Goal: Transaction & Acquisition: Obtain resource

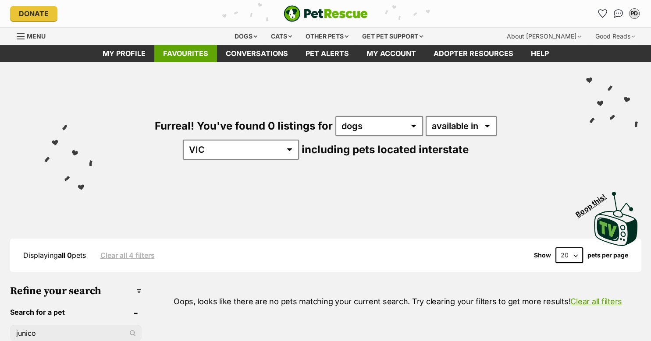
click at [187, 53] on link "Favourites" at bounding box center [185, 53] width 63 height 17
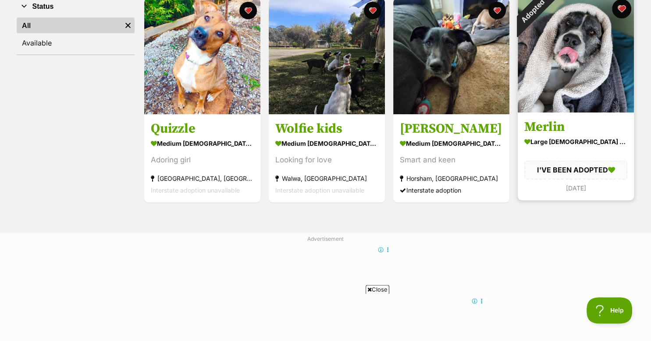
click at [619, 9] on button "favourite" at bounding box center [621, 8] width 19 height 19
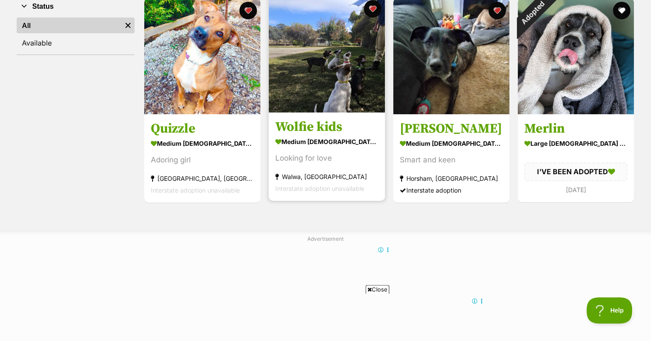
click at [325, 98] on img at bounding box center [327, 54] width 116 height 116
